Goal: Transaction & Acquisition: Purchase product/service

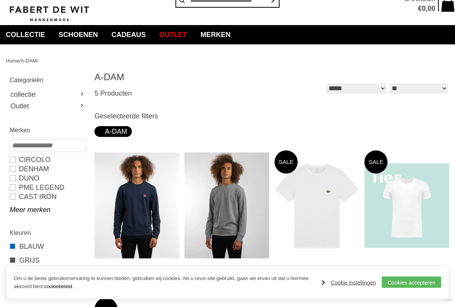
scroll to position [39, 0]
click at [42, 208] on link "Meer merken" at bounding box center [48, 209] width 76 height 9
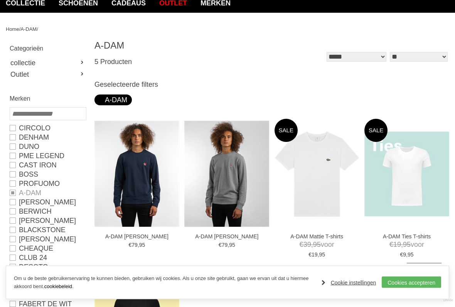
scroll to position [70, 0]
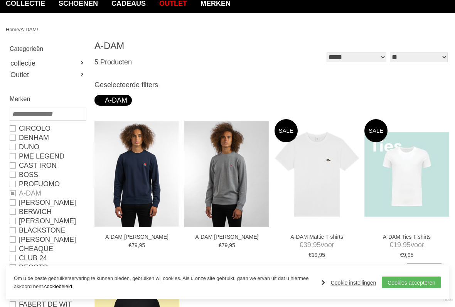
click at [36, 187] on link "PROFUOMO" at bounding box center [48, 183] width 76 height 9
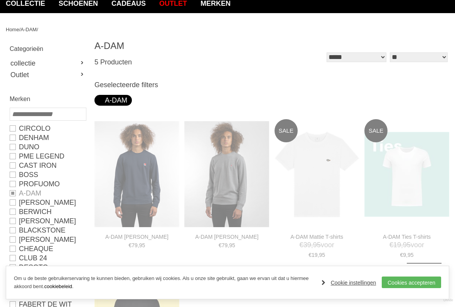
type input "***"
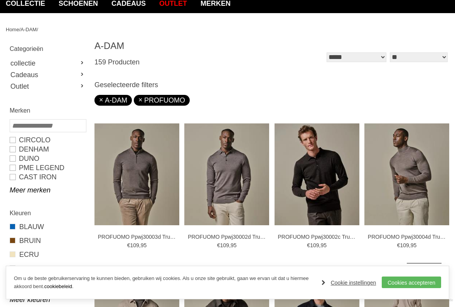
click at [47, 193] on link "Meer merken" at bounding box center [48, 190] width 76 height 9
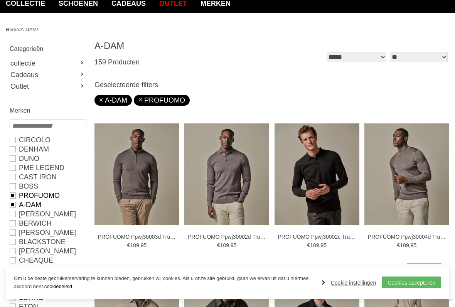
click at [36, 206] on link "A-DAM" at bounding box center [48, 204] width 76 height 9
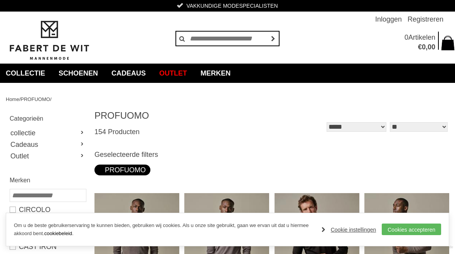
click at [57, 154] on link "Outlet" at bounding box center [48, 156] width 76 height 12
type input "**"
type input "***"
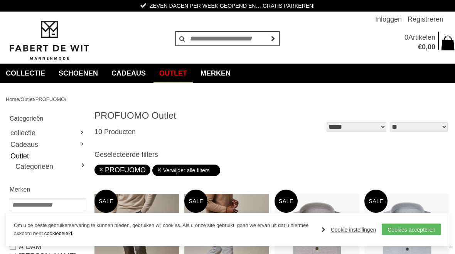
click at [165, 170] on link "Verwijder alle filters" at bounding box center [186, 171] width 59 height 12
type input "*"
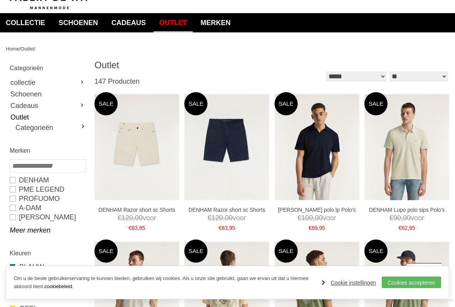
scroll to position [52, 0]
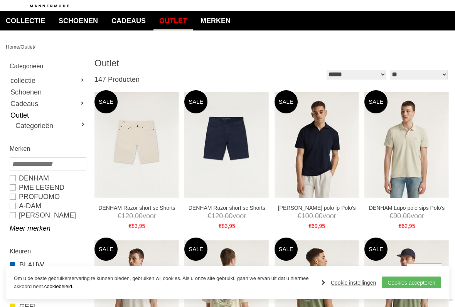
click at [40, 203] on link "A-DAM" at bounding box center [48, 205] width 76 height 9
type input "**"
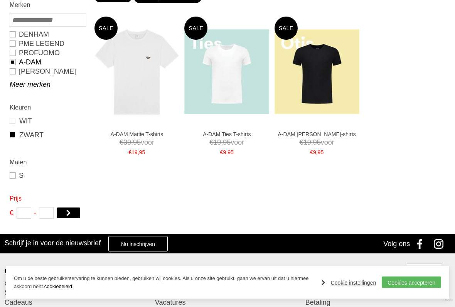
scroll to position [176, 0]
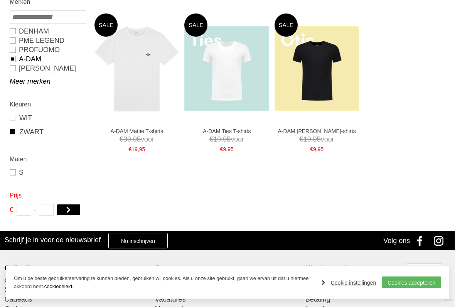
click at [326, 55] on img at bounding box center [317, 69] width 85 height 85
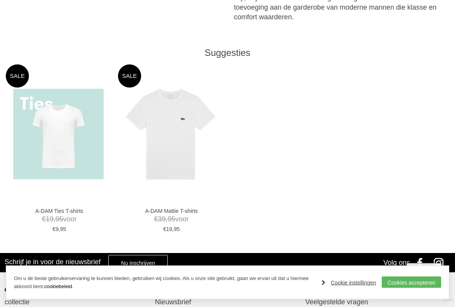
scroll to position [406, 0]
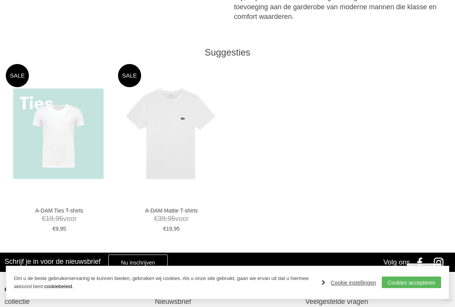
click at [189, 113] on img at bounding box center [170, 133] width 91 height 91
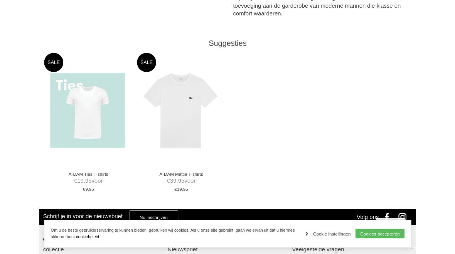
scroll to position [428, 0]
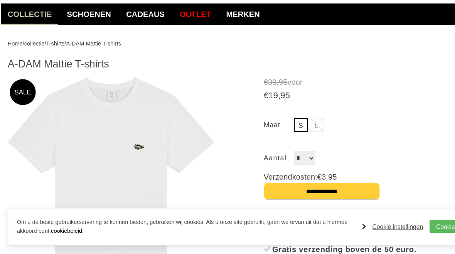
scroll to position [35, 0]
